Goal: Information Seeking & Learning: Check status

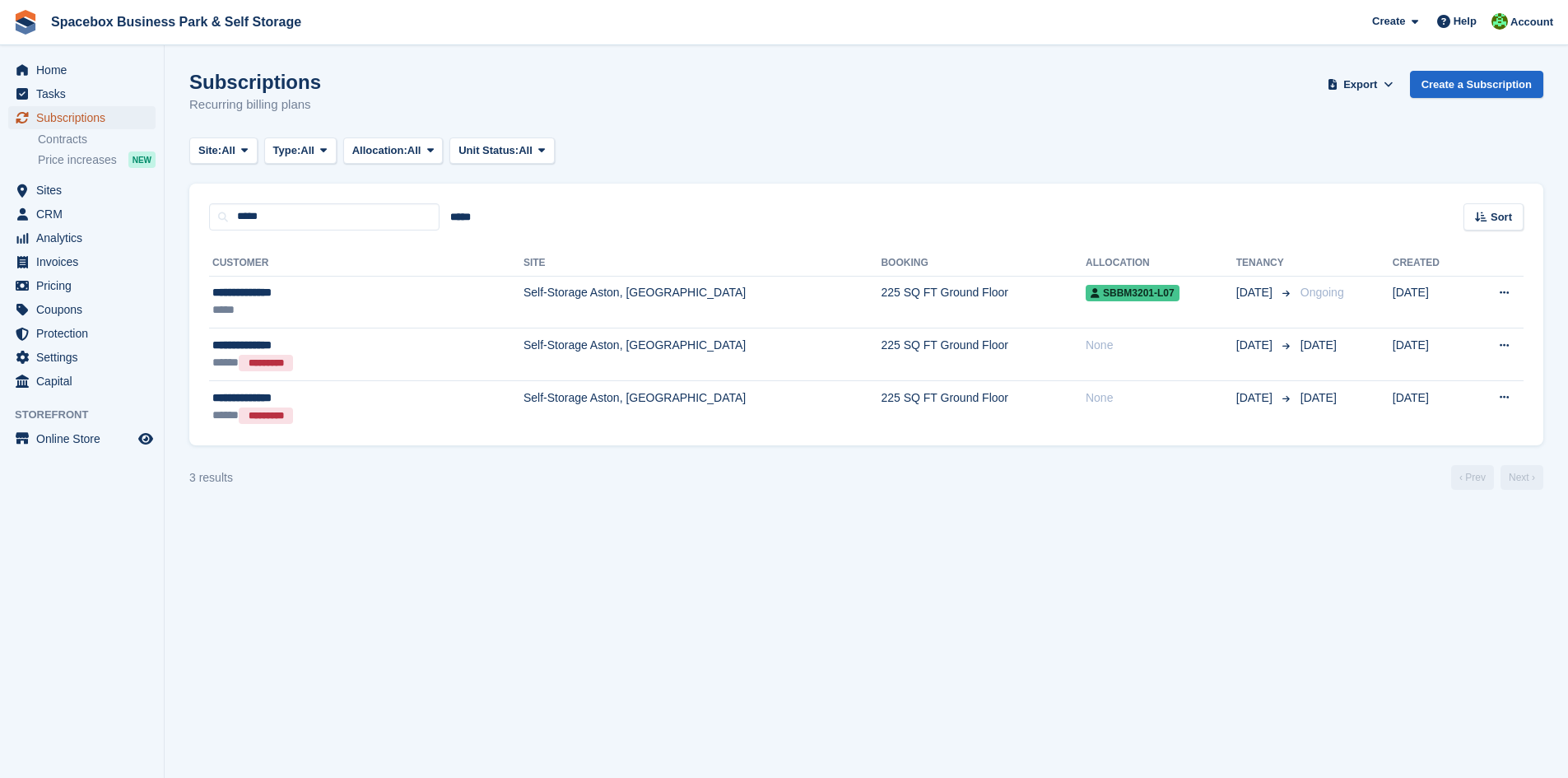
click at [103, 112] on span "Subscriptions" at bounding box center [86, 117] width 99 height 23
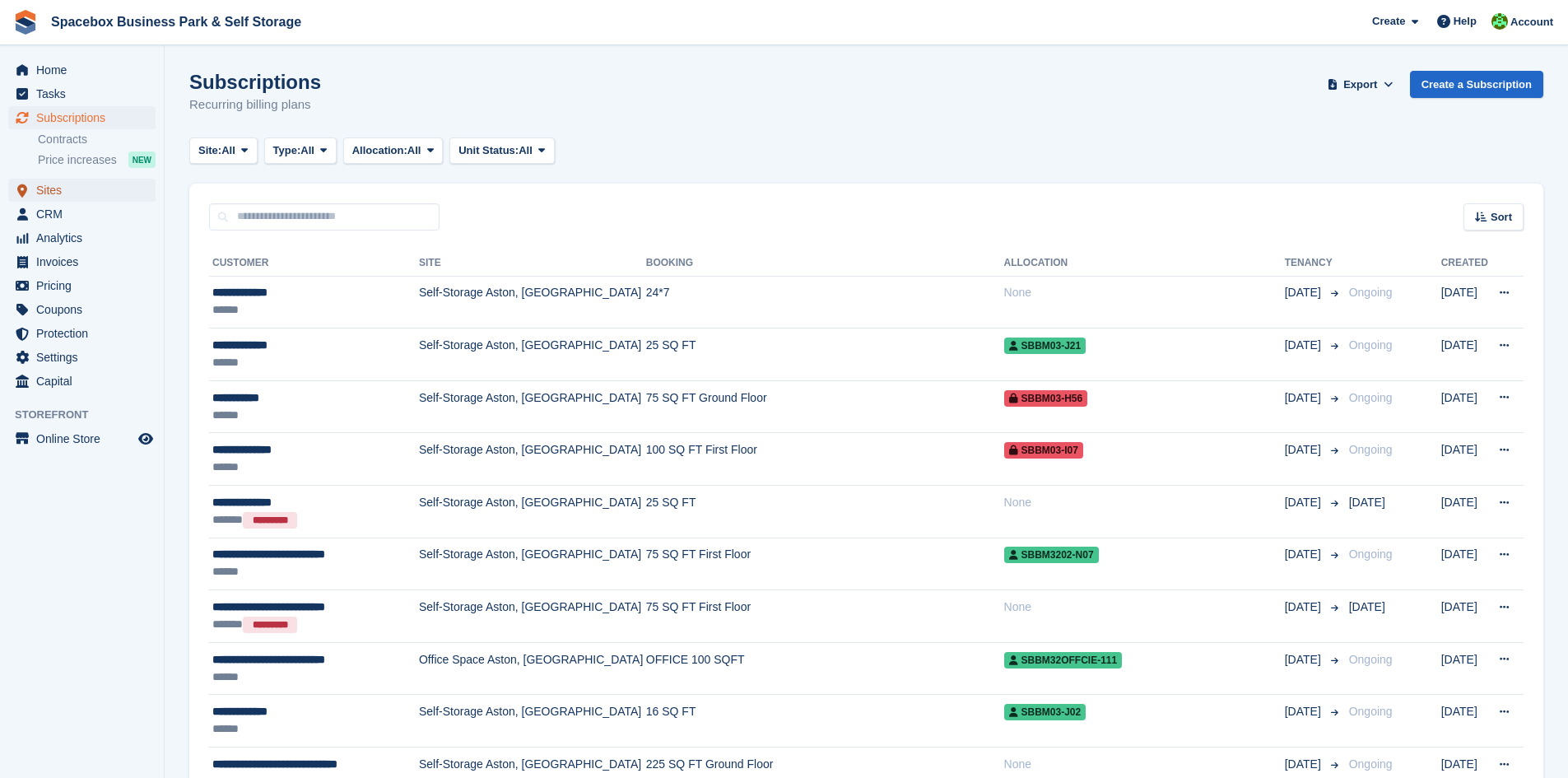
click at [74, 197] on span "Sites" at bounding box center [86, 190] width 99 height 23
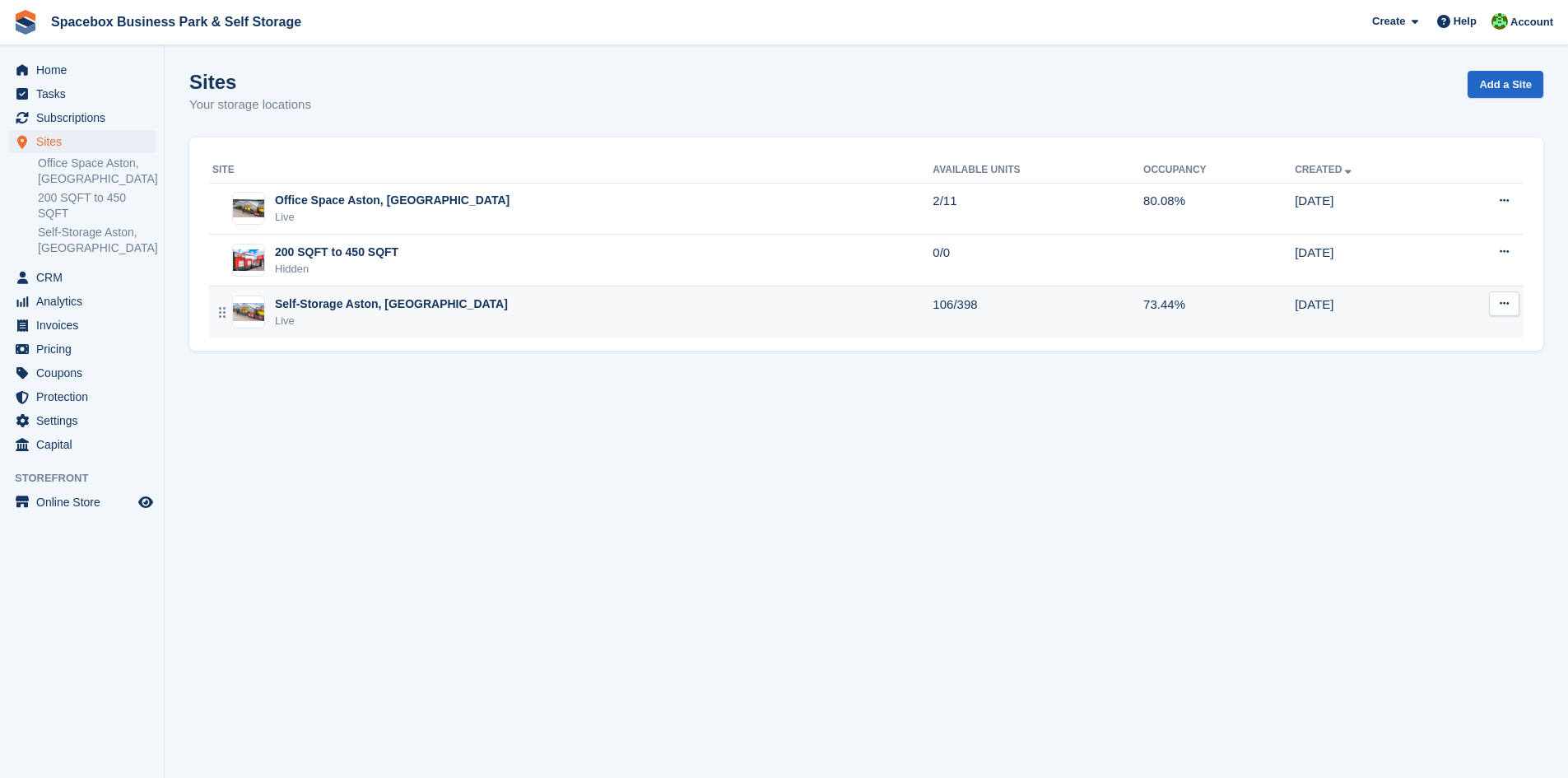
click at [362, 318] on div "Live" at bounding box center [391, 321] width 233 height 17
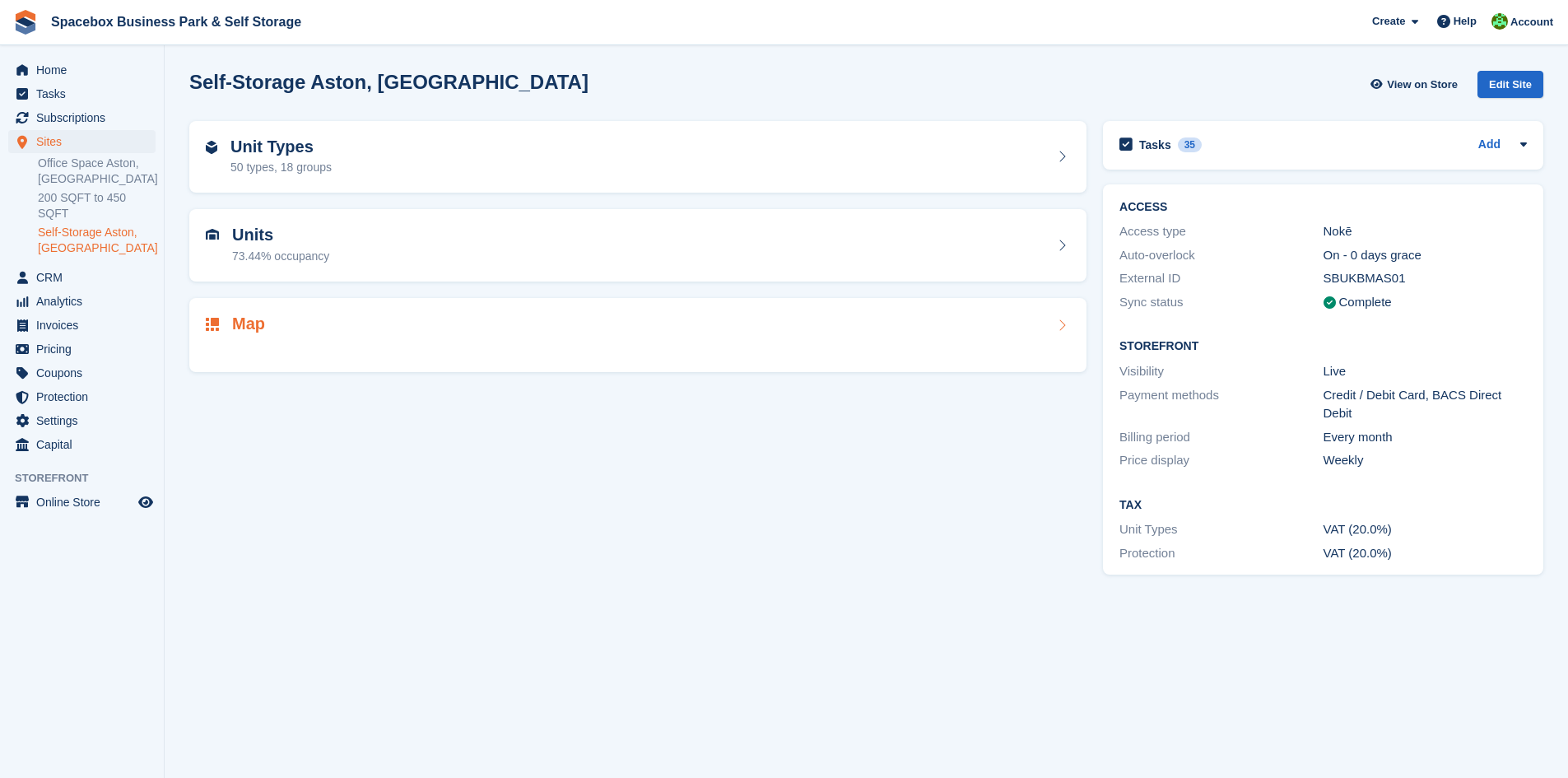
click at [376, 230] on div "Units 73.44% occupancy" at bounding box center [637, 244] width 864 height 39
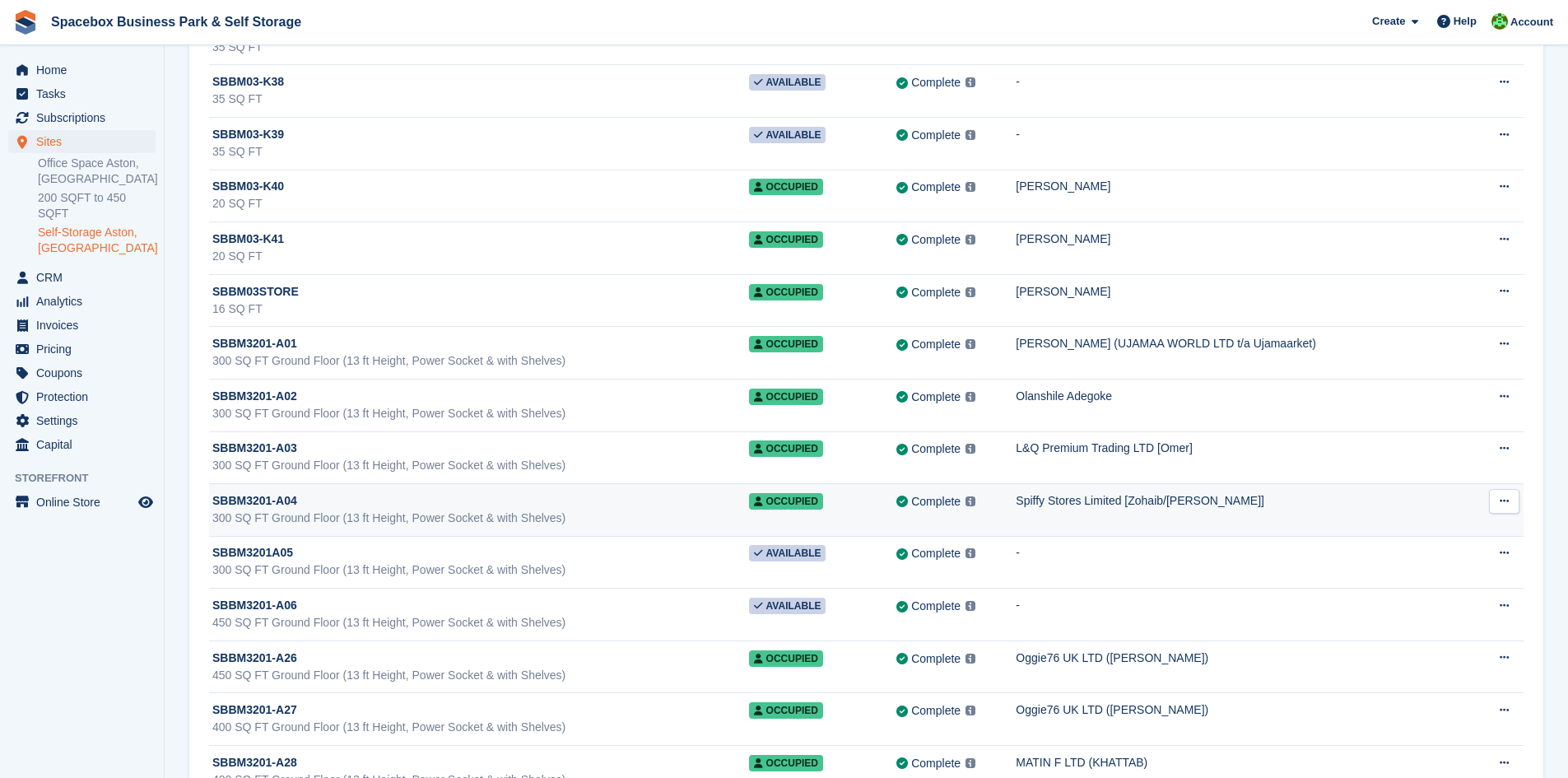
scroll to position [16435, 0]
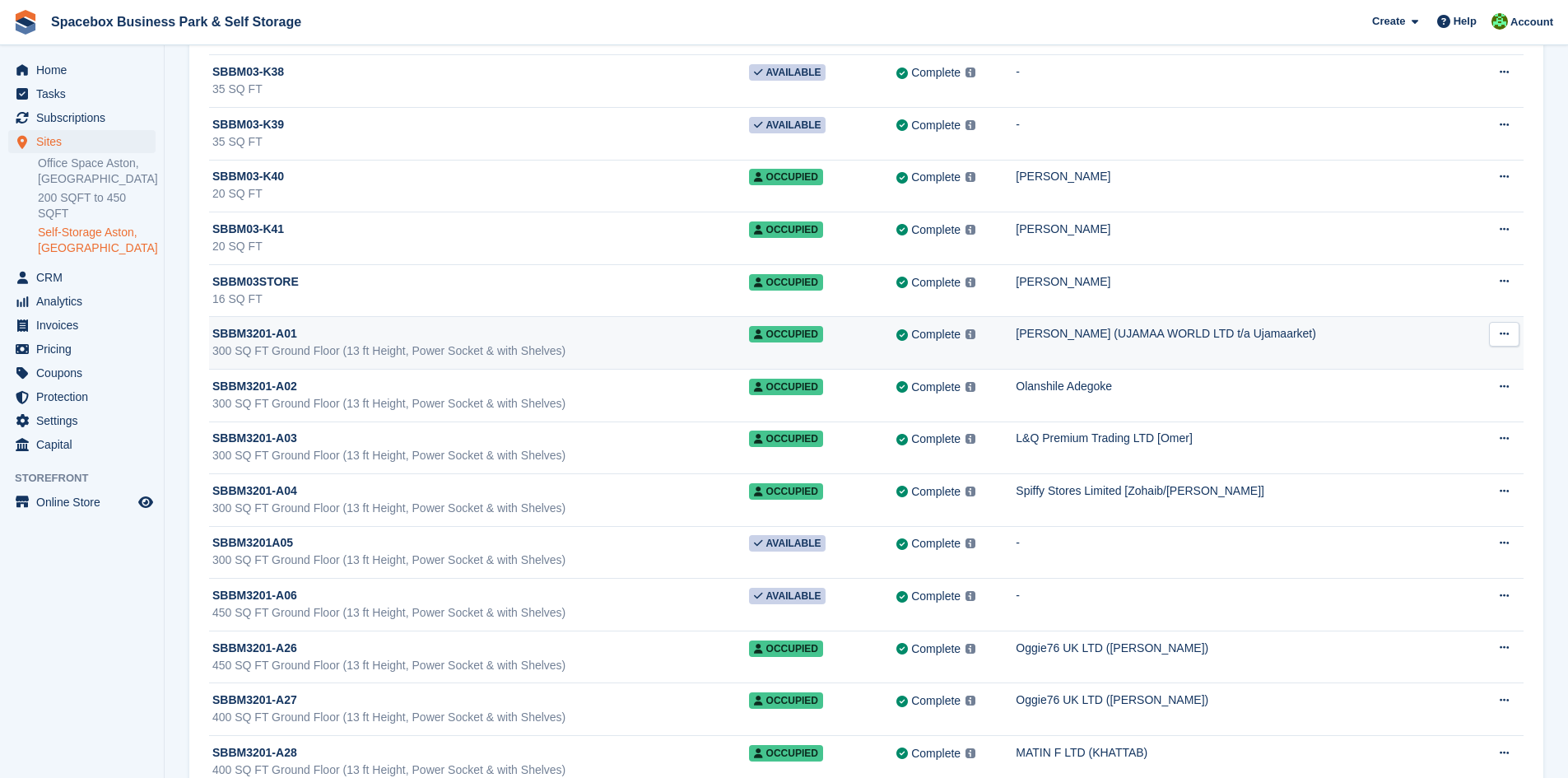
click at [1010, 357] on td "Complete Last synced at 11 Aug, 12:21 AM Learn more →" at bounding box center [956, 343] width 119 height 53
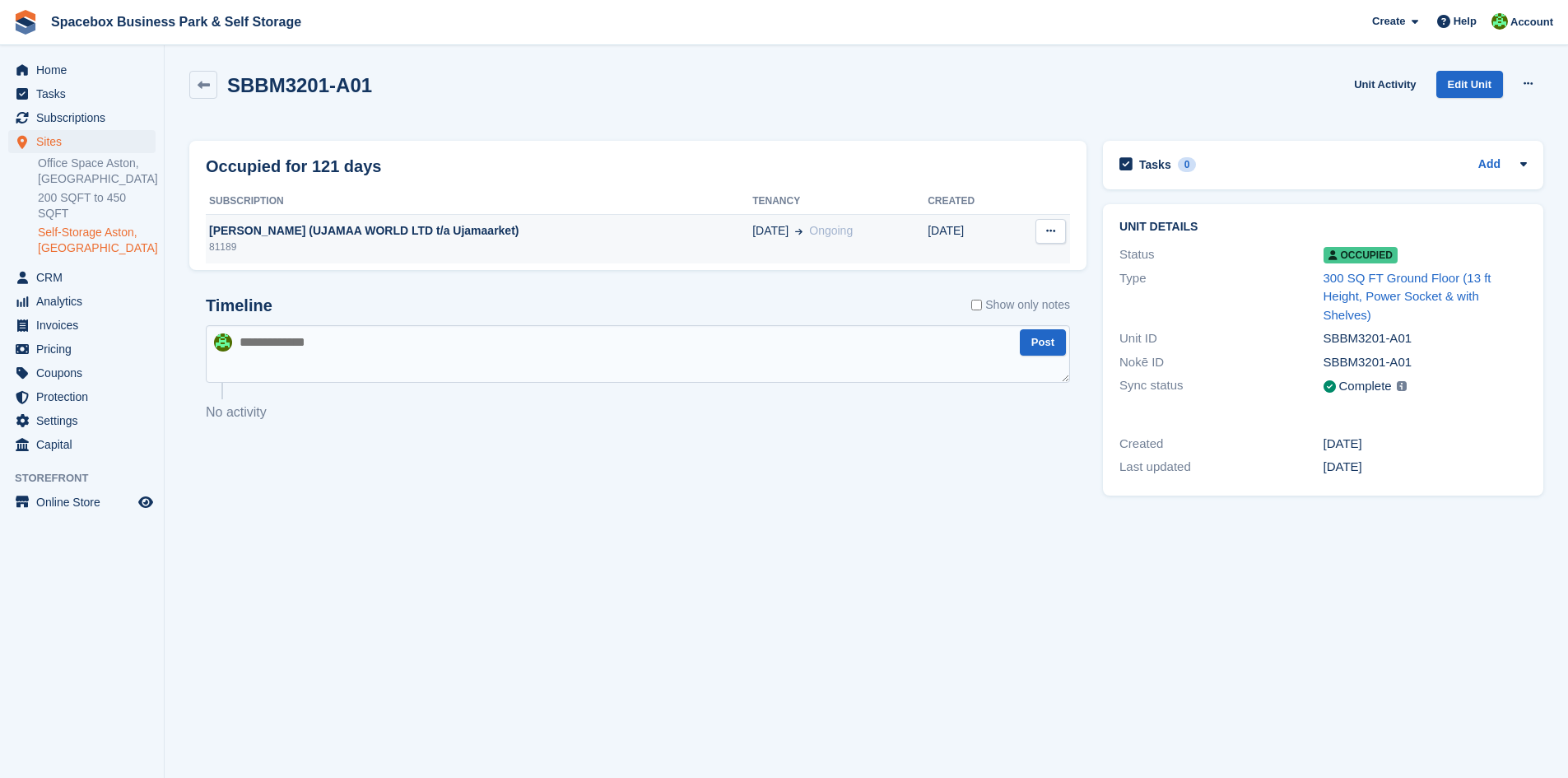
click at [604, 233] on div "Barrington Peart (UJAMAA WORLD LTD t/a Ujamaarket)" at bounding box center [479, 231] width 547 height 18
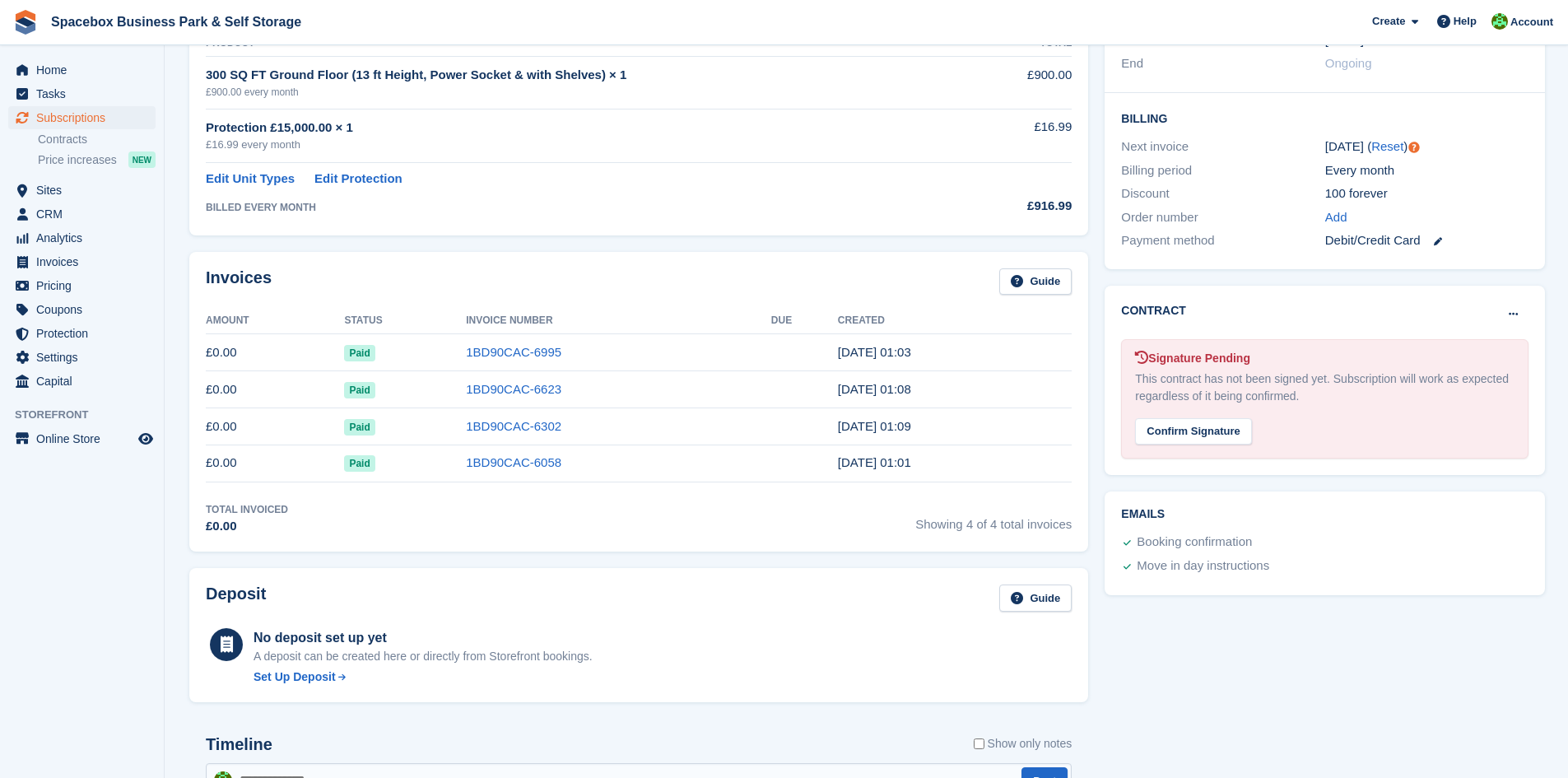
scroll to position [412, 0]
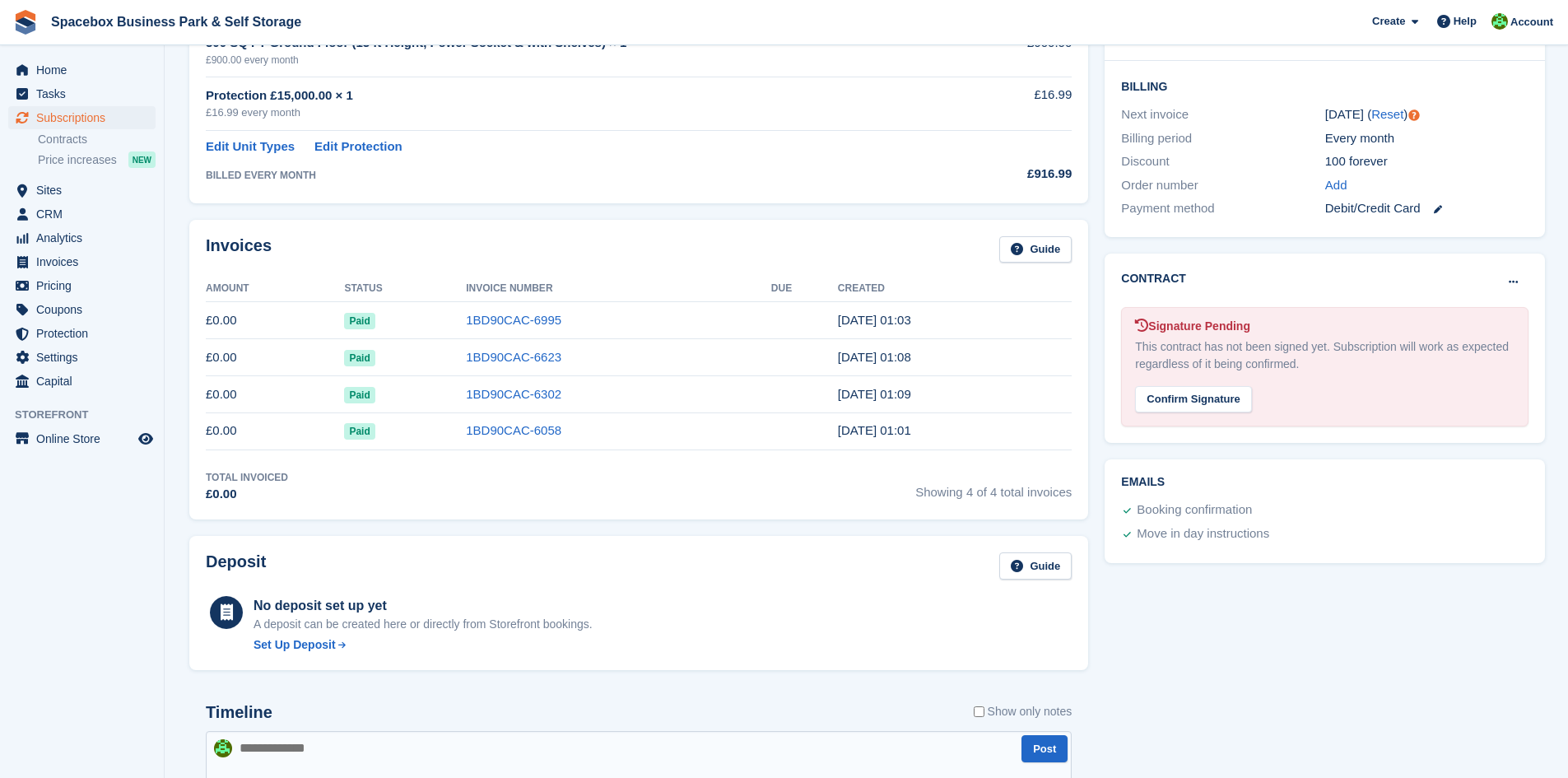
drag, startPoint x: 338, startPoint y: 93, endPoint x: 647, endPoint y: 250, distance: 346.6
click at [647, 250] on div "Invoices Guide" at bounding box center [638, 255] width 866 height 37
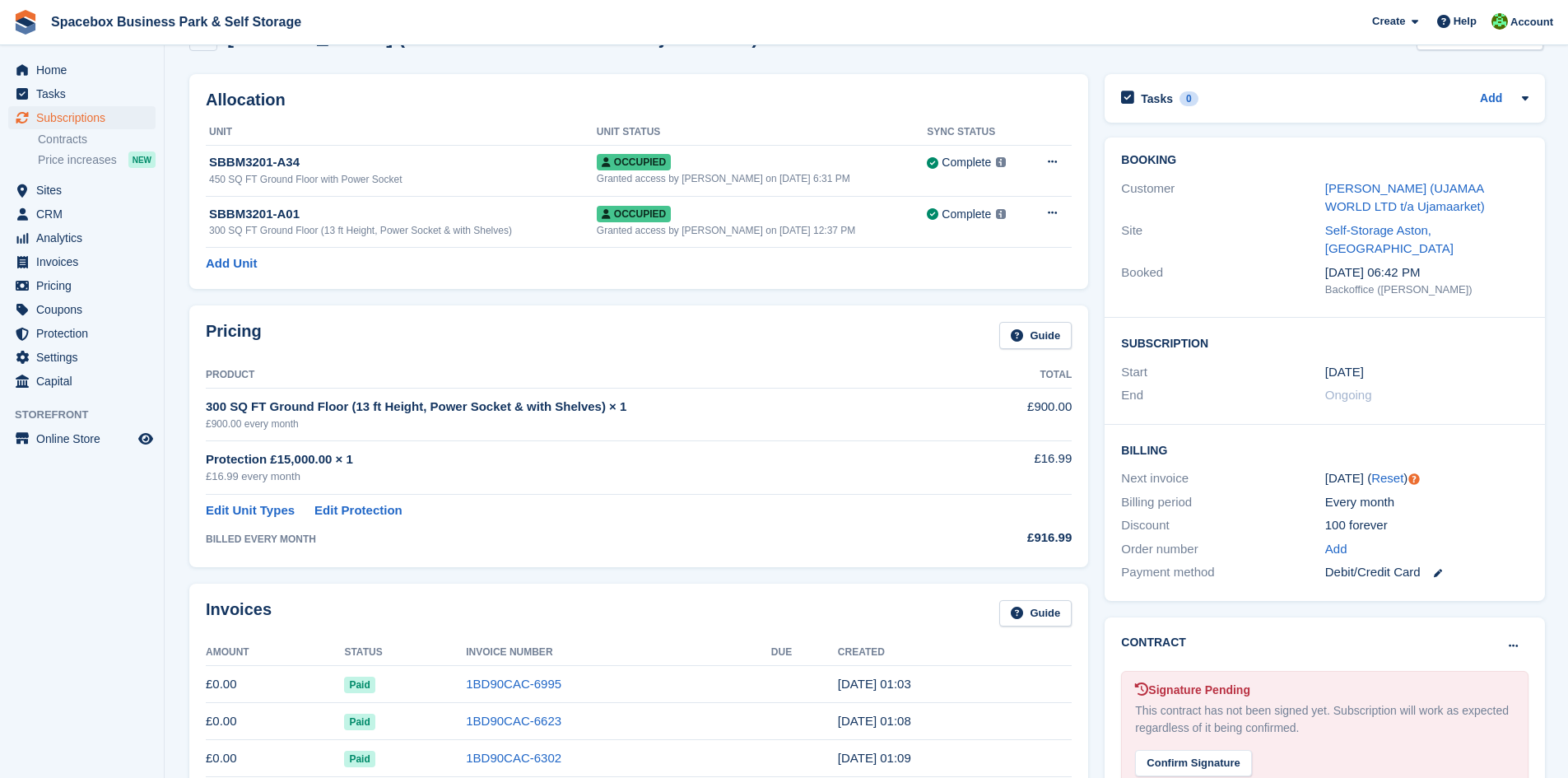
scroll to position [0, 0]
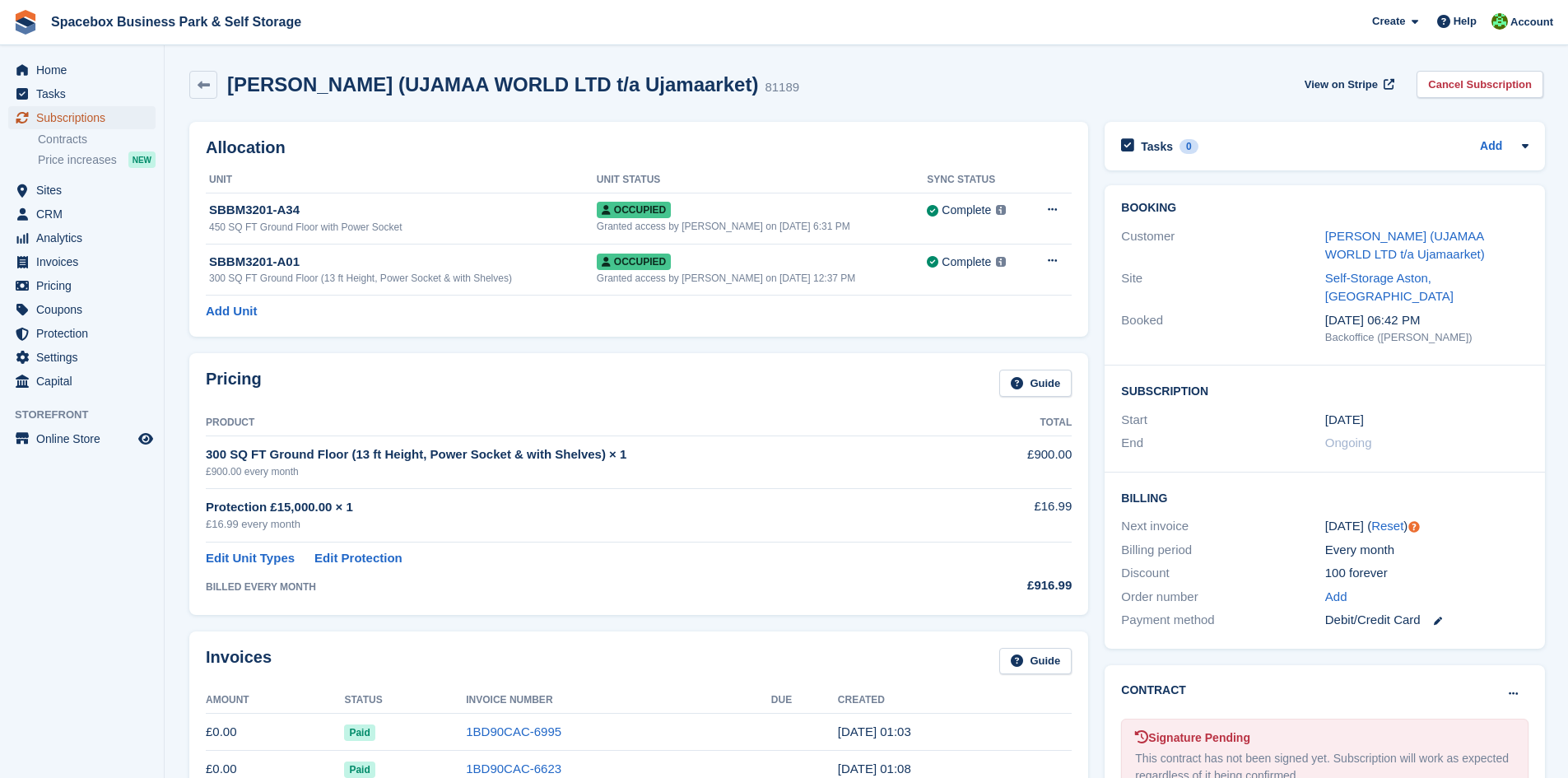
click at [55, 111] on span "Subscriptions" at bounding box center [86, 117] width 99 height 23
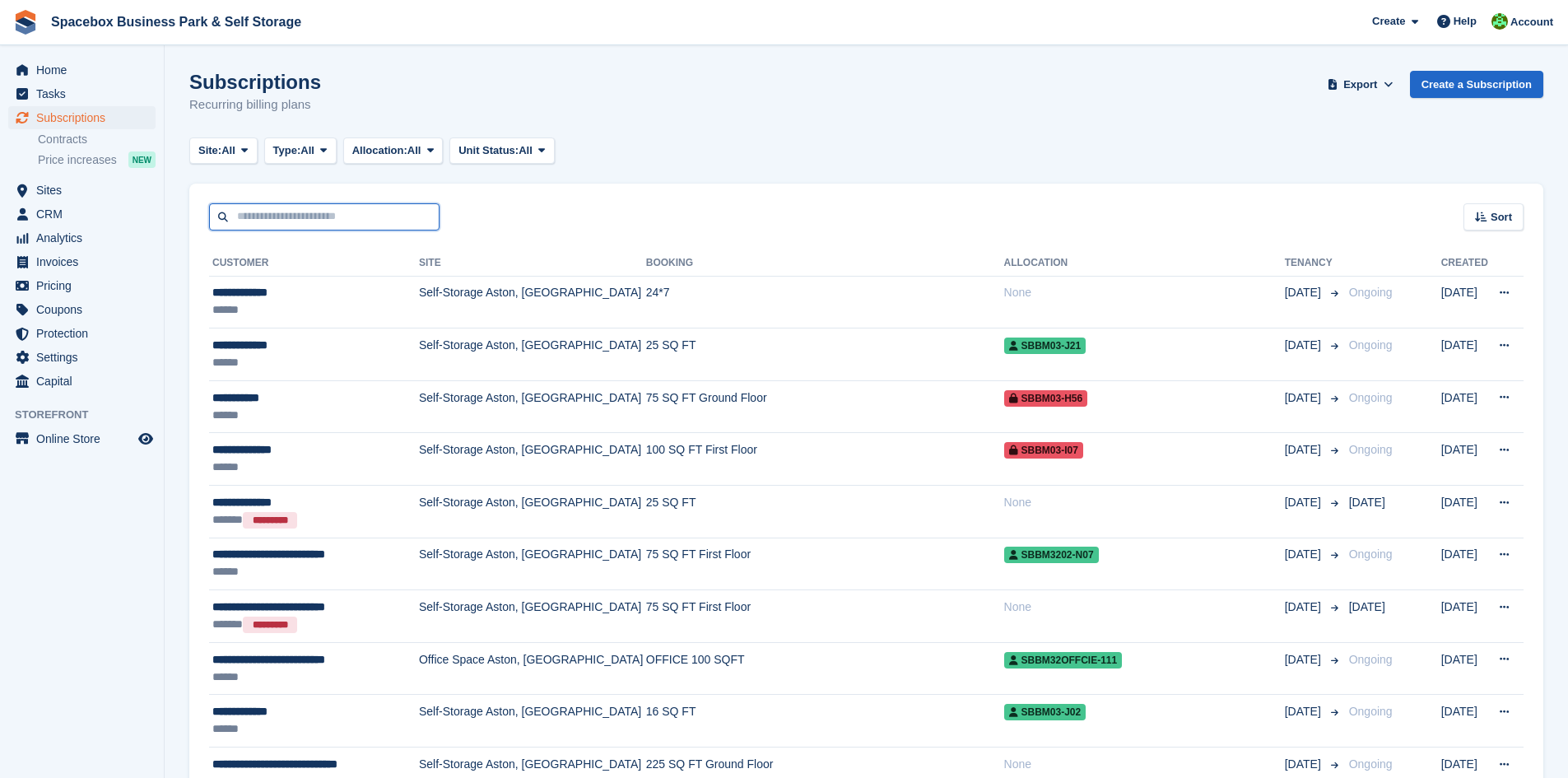
click at [366, 215] on input "text" at bounding box center [324, 217] width 230 height 27
type input "*"
type input "****"
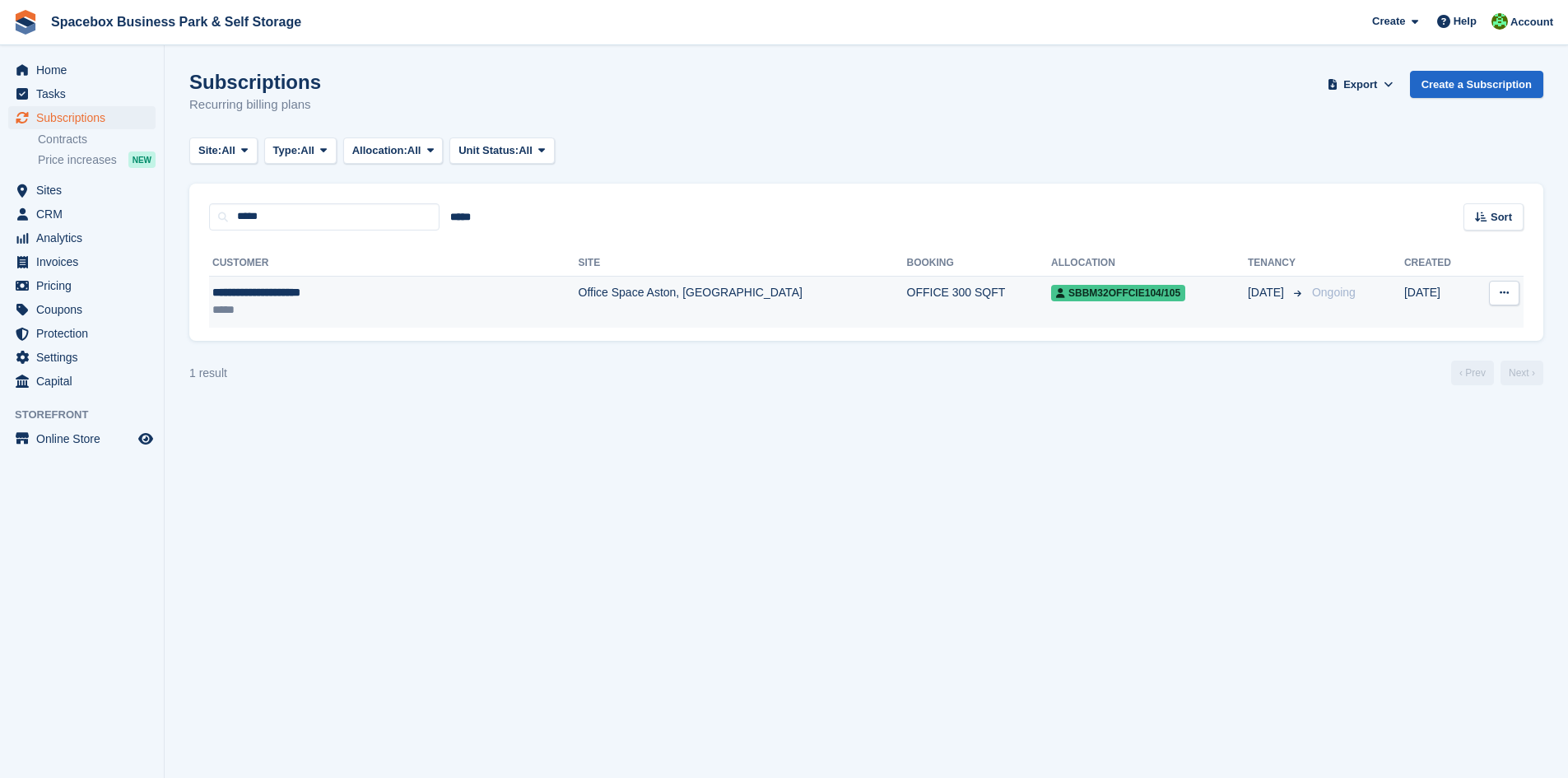
click at [373, 323] on td "**********" at bounding box center [394, 302] width 370 height 52
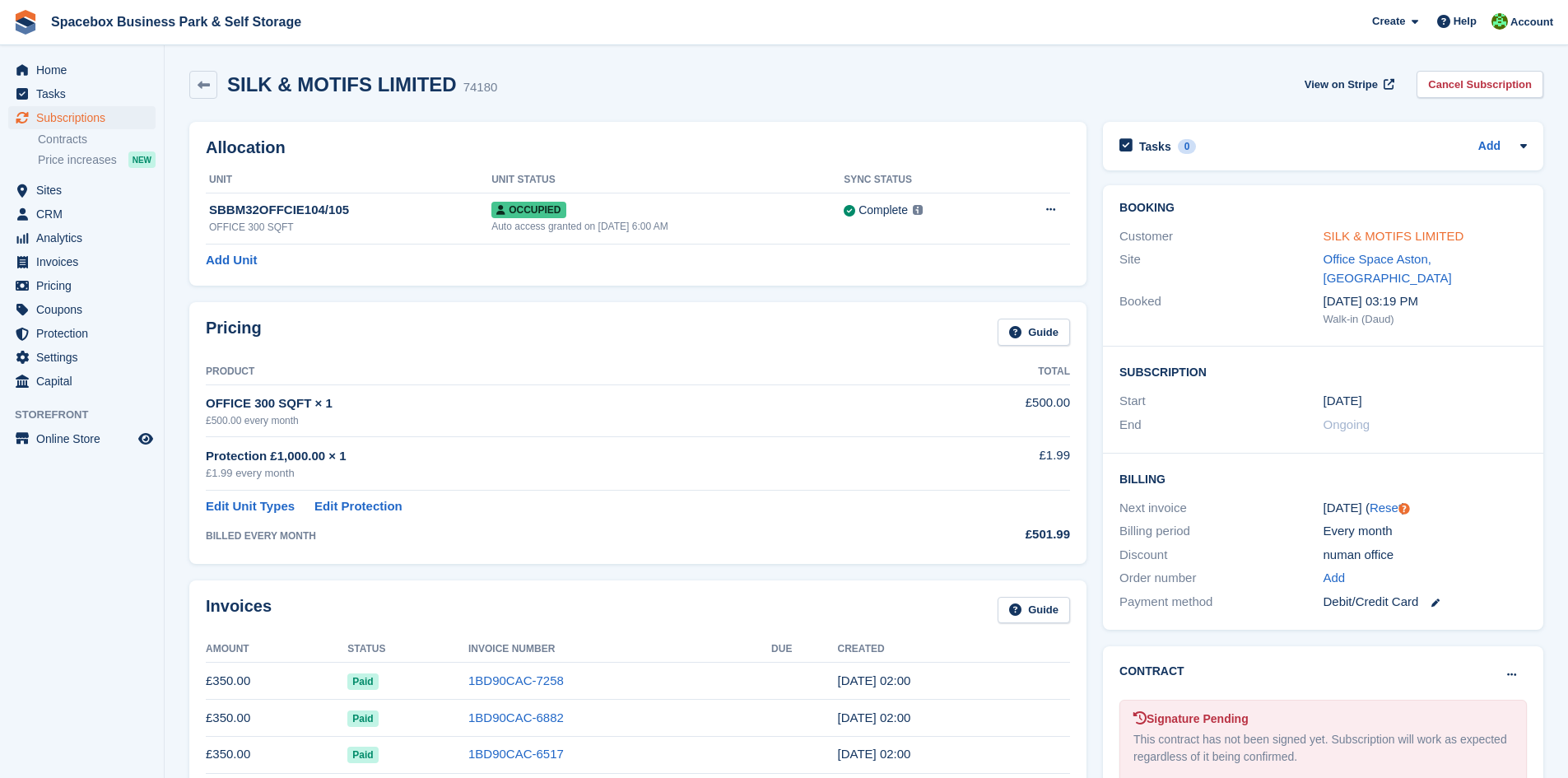
click at [1437, 232] on link "SILK & MOTIFS LIMITED" at bounding box center [1394, 235] width 141 height 14
